Goal: Use online tool/utility: Utilize a website feature to perform a specific function

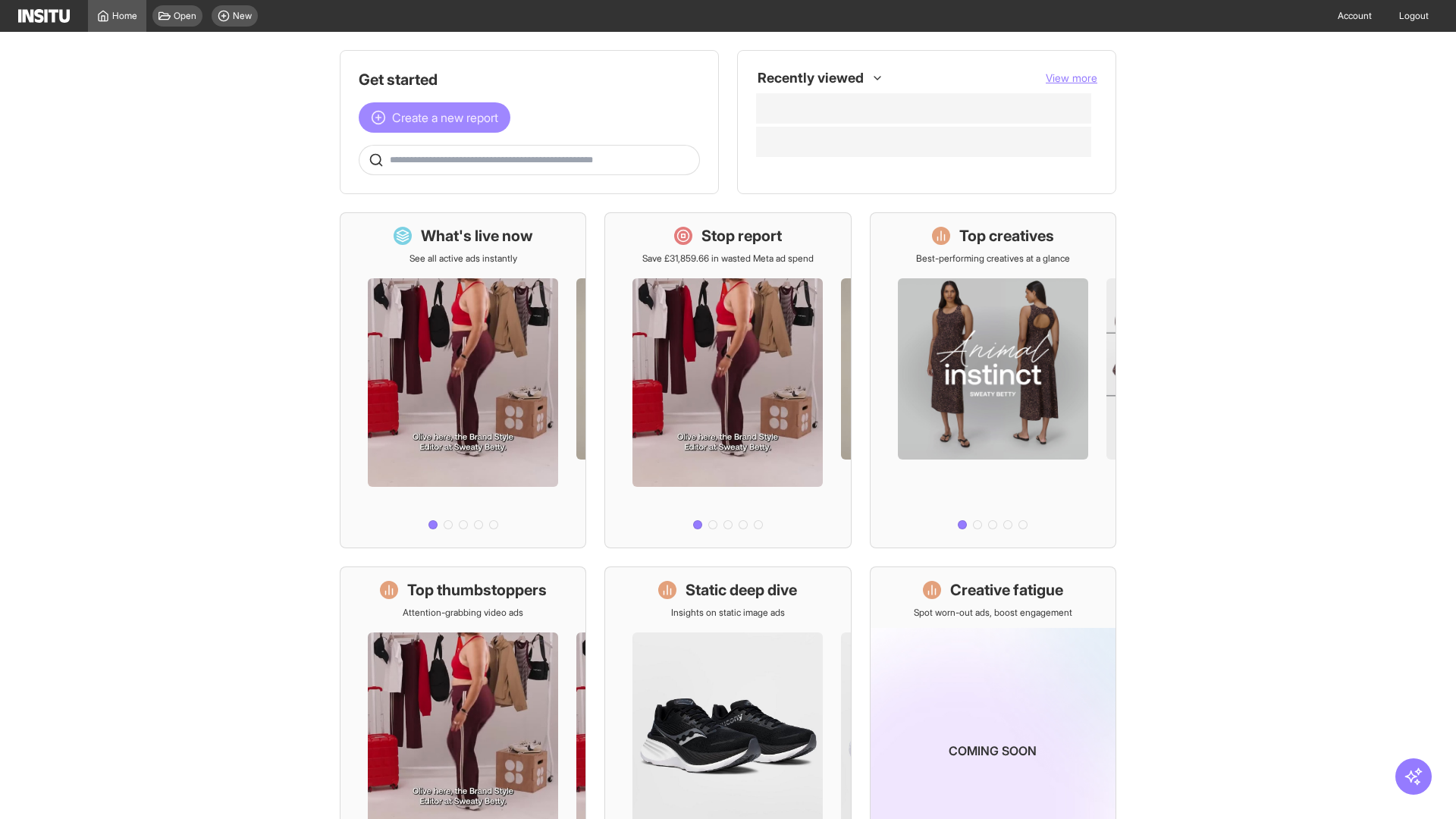
click at [438, 117] on span "Create a new report" at bounding box center [445, 117] width 106 height 18
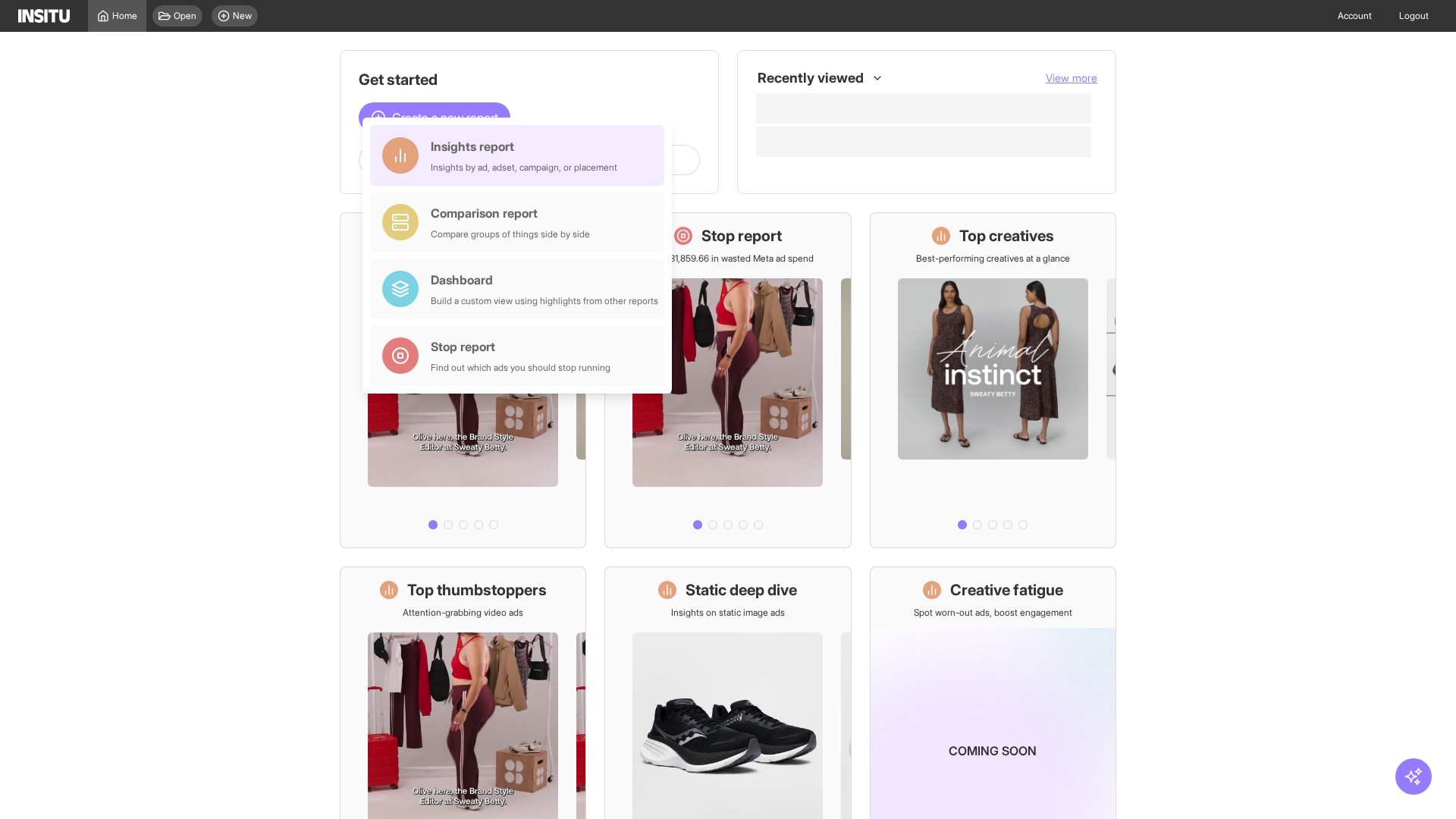
click at [521, 156] on div "Insights report Insights by ad, adset, campaign, or placement" at bounding box center [524, 156] width 186 height 37
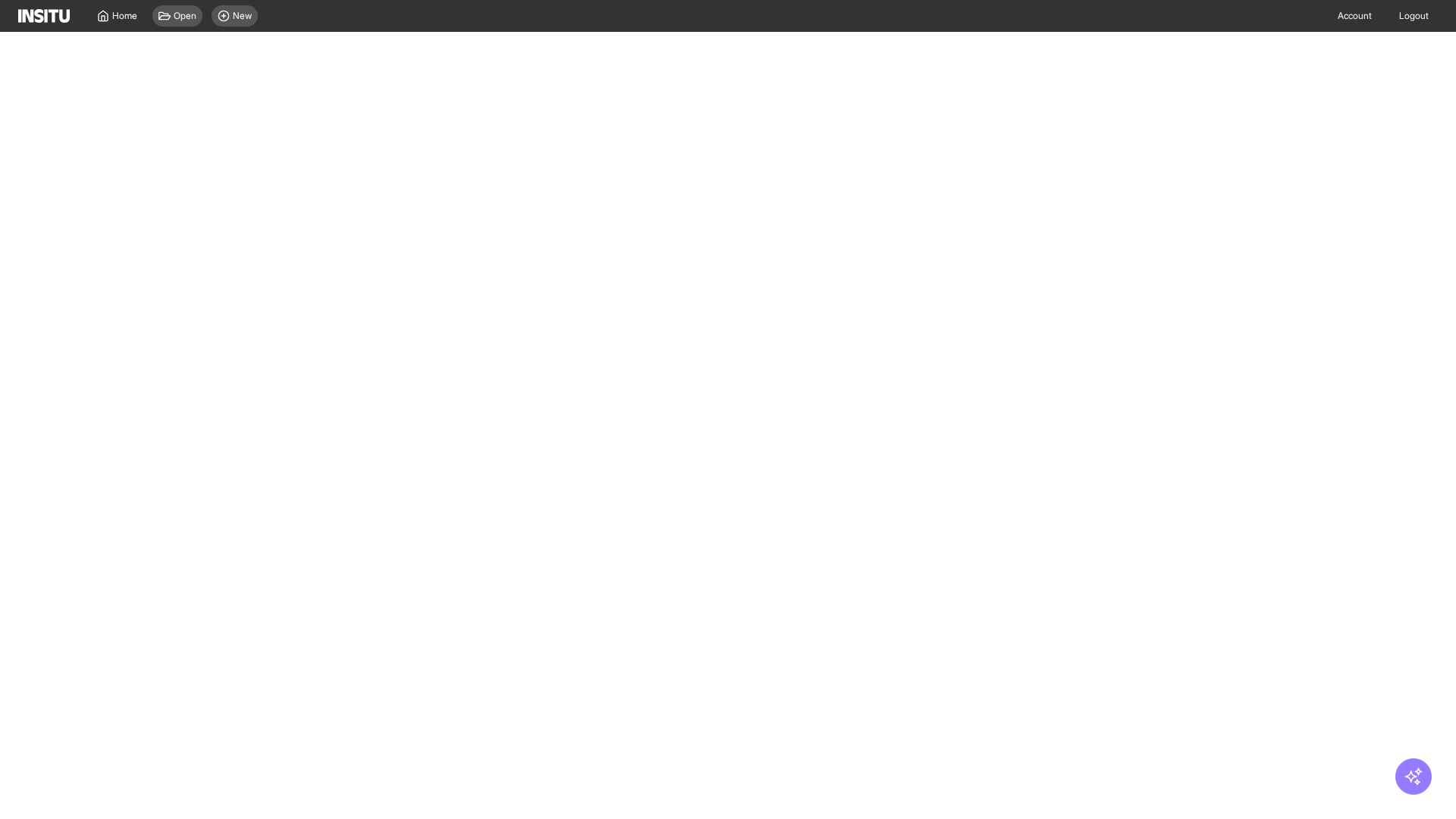
select select "**"
